Goal: Task Accomplishment & Management: Manage account settings

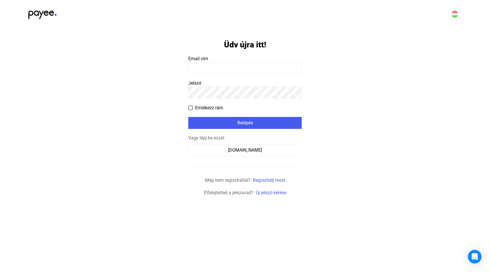
click at [221, 77] on form "Üdv újra itt! Email cím Jelszó Emlékezz rám Belépés Vagy lépj be ezzel: Számláz…" at bounding box center [244, 112] width 113 height 168
click at [222, 71] on input at bounding box center [244, 68] width 113 height 12
click at [223, 68] on input at bounding box center [244, 68] width 113 height 12
click at [235, 156] on form "Üdv újra itt! Email cím Jelszó Emlékezz rám Belépés Vagy lépj be ezzel: Számláz…" at bounding box center [244, 112] width 113 height 168
click at [229, 151] on div "Számlázz.hu" at bounding box center [244, 150] width 109 height 7
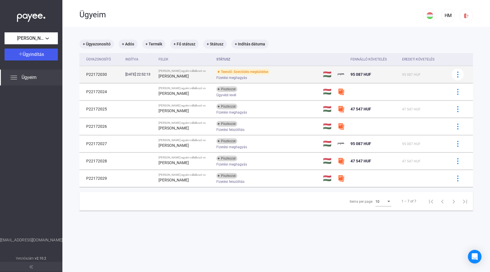
click at [287, 71] on div "Teendő: Szerződés megküldése Fizetési meghagyás" at bounding box center [261, 74] width 90 height 11
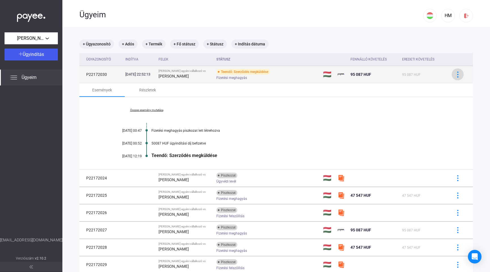
click at [455, 77] on img at bounding box center [458, 74] width 6 height 6
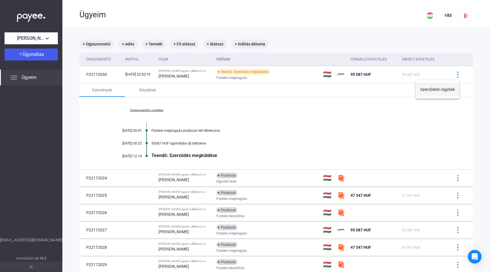
click at [440, 88] on button "Szerződést rögzítek" at bounding box center [438, 90] width 44 height 14
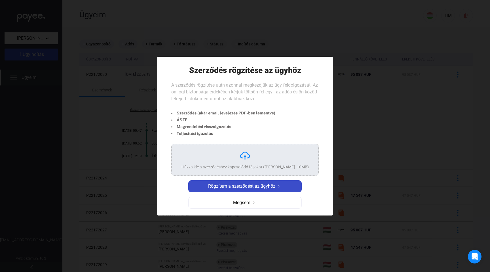
click at [238, 186] on span "Rögzítem a szerződést az ügyhöz" at bounding box center [241, 186] width 67 height 7
click at [247, 161] on div "Húzza ide a szerződéshez kapcsolódó fájlokat ([PERSON_NAME]. 10MB)" at bounding box center [245, 160] width 127 height 20
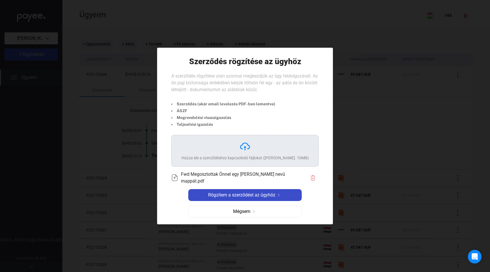
click at [251, 197] on span "Rögzítem a szerződést az ügyhöz" at bounding box center [241, 194] width 67 height 7
